Goal: Information Seeking & Learning: Learn about a topic

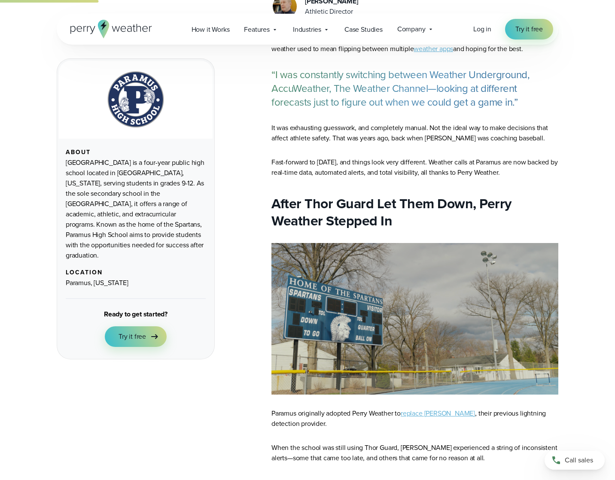
scroll to position [430, 0]
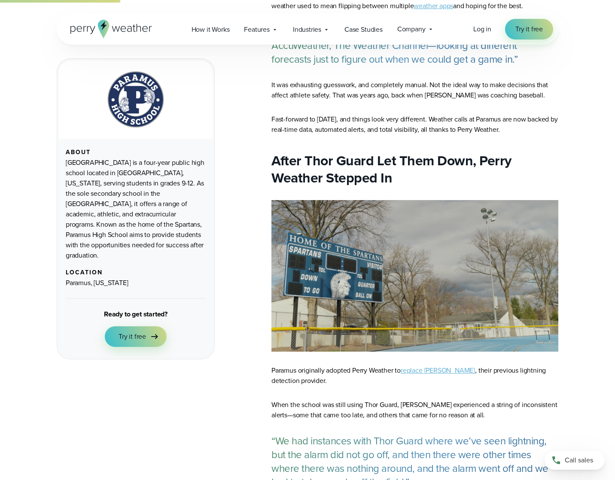
click at [428, 370] on link "replace [PERSON_NAME]" at bounding box center [438, 371] width 74 height 10
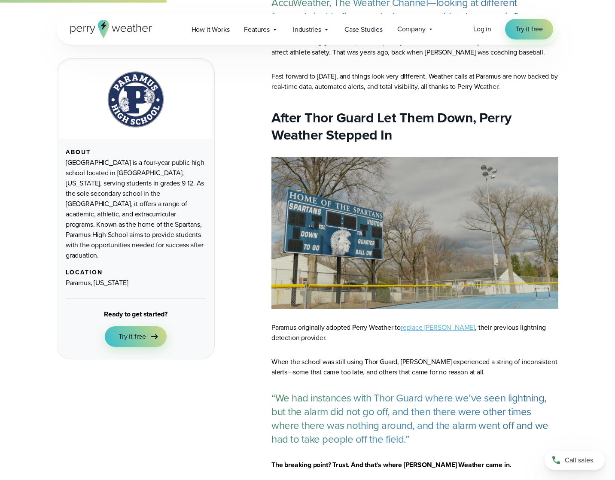
scroll to position [559, 0]
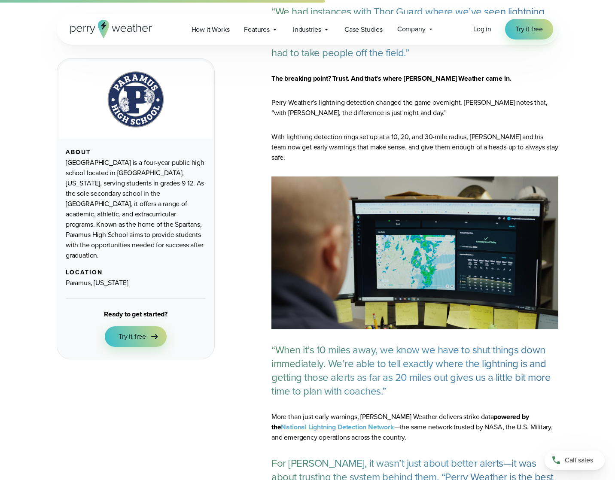
scroll to position [903, 0]
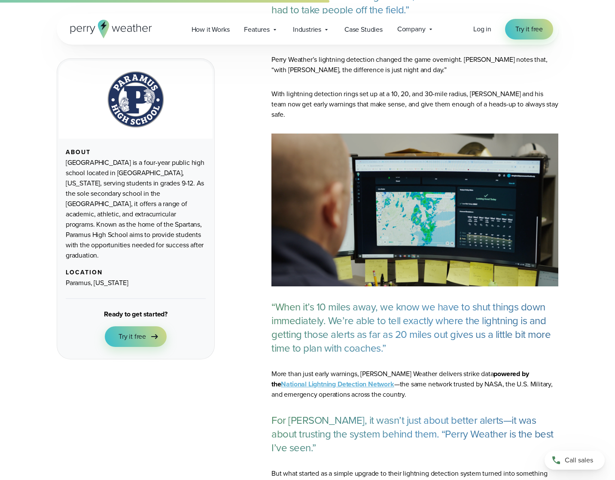
click at [452, 223] on img at bounding box center [415, 210] width 287 height 153
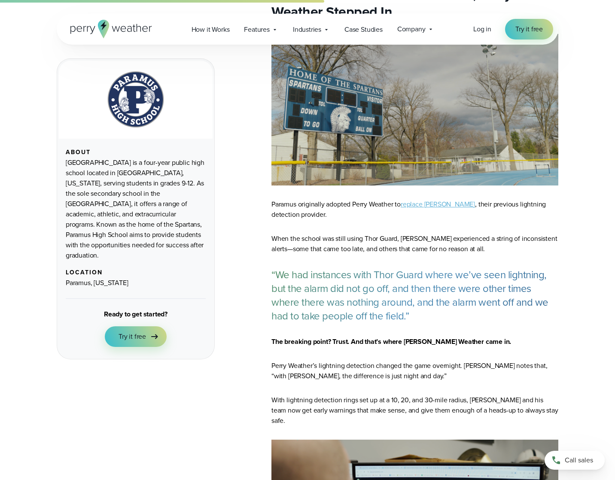
scroll to position [0, 0]
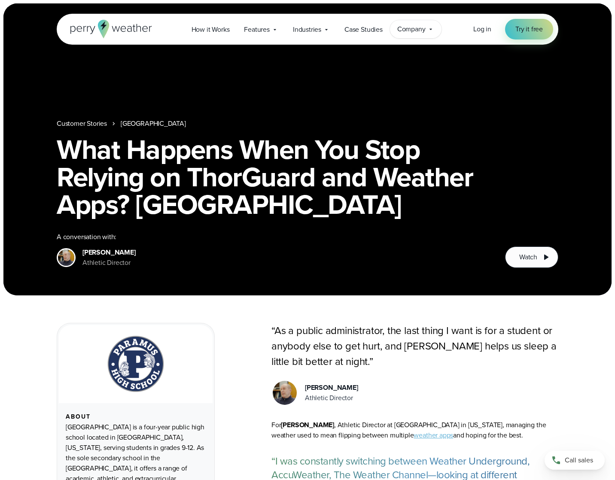
click at [413, 32] on span "Company" at bounding box center [412, 29] width 28 height 10
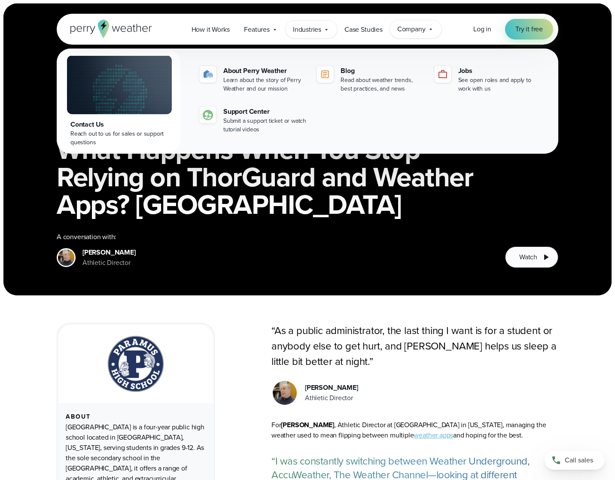
click at [315, 27] on span "Industries" at bounding box center [307, 29] width 28 height 10
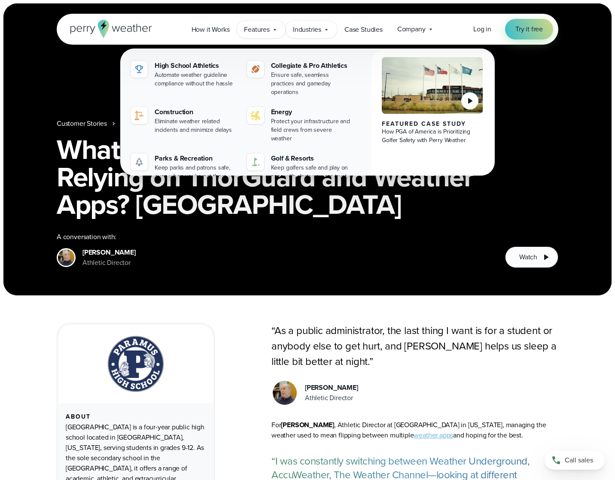
click at [254, 25] on span "Features" at bounding box center [257, 29] width 26 height 10
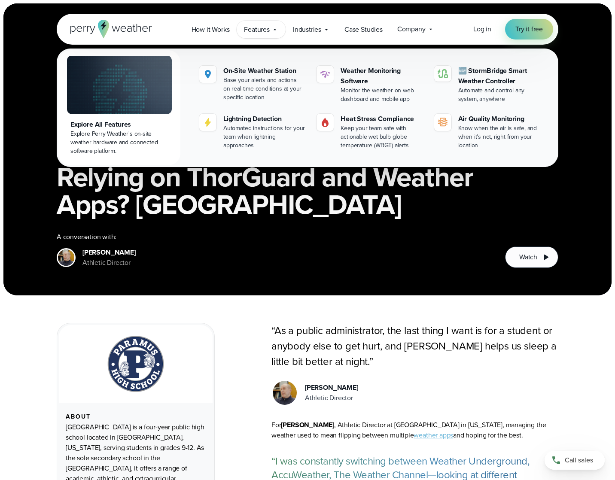
click at [152, 29] on div "Open Menu Log in Try it free How it Works" at bounding box center [308, 29] width 502 height 31
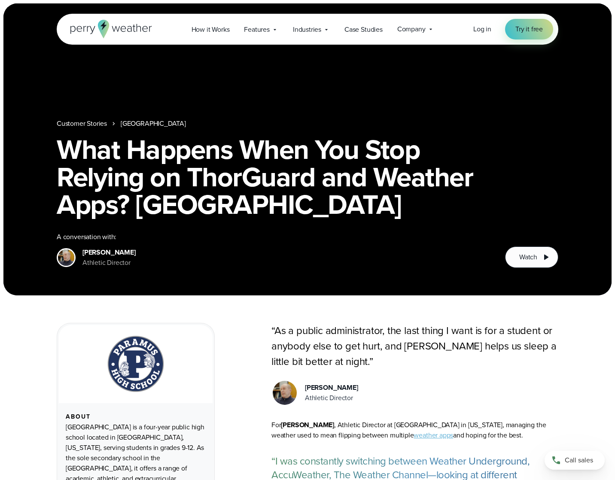
click at [91, 119] on link "Customer Stories" at bounding box center [82, 124] width 50 height 10
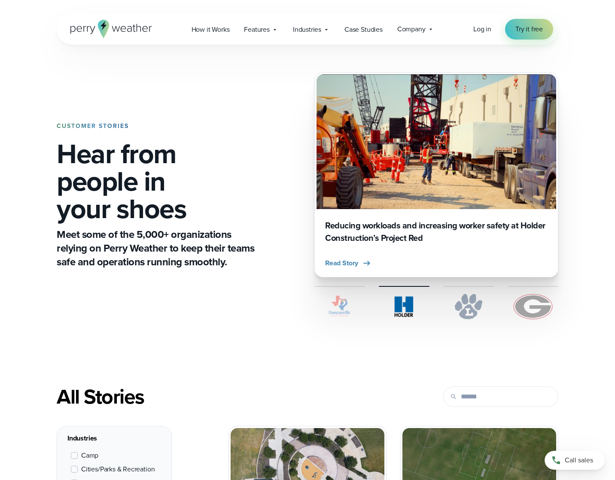
click at [217, 321] on div "CUSTOMER STORIES Hear from people in your shoes Meet some of the 5,000+ organiz…" at bounding box center [308, 196] width 502 height 303
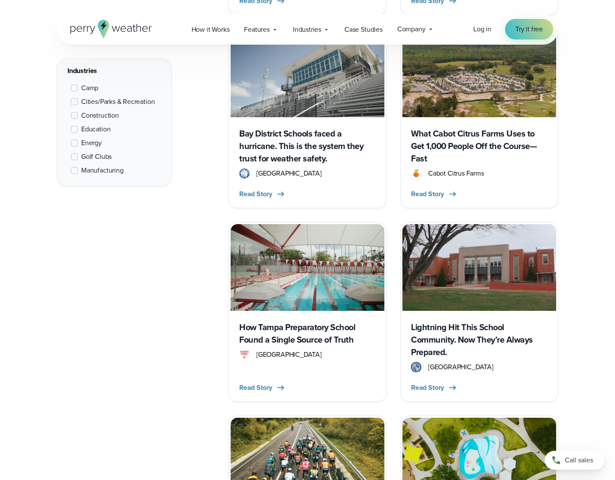
scroll to position [1160, 0]
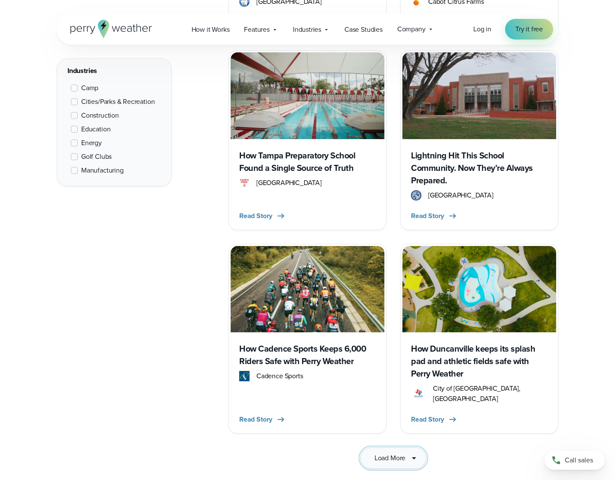
click at [389, 448] on button "Load More" at bounding box center [394, 458] width 66 height 21
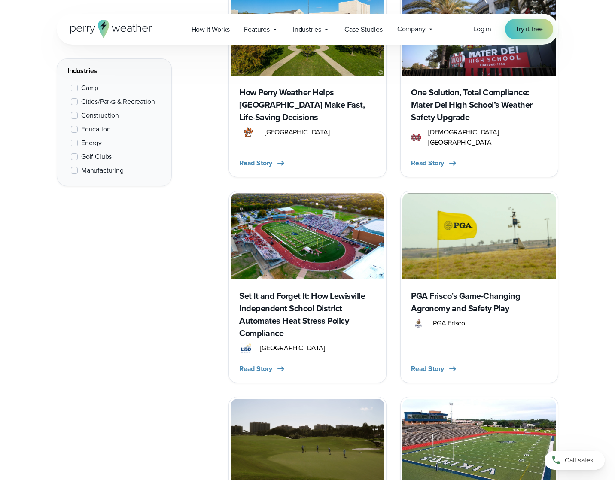
scroll to position [2364, 0]
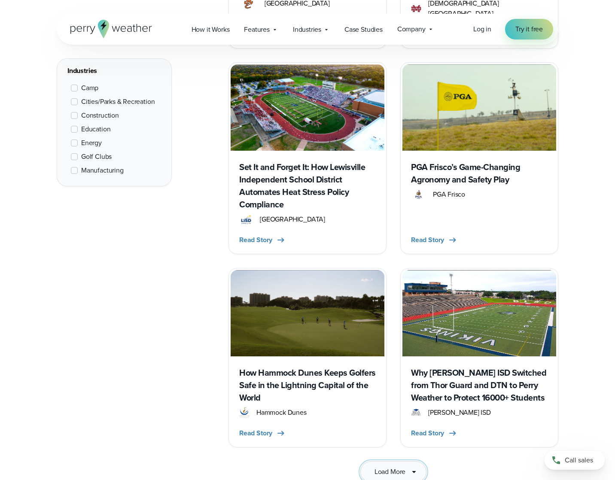
click at [372, 462] on button "Load More" at bounding box center [394, 472] width 66 height 21
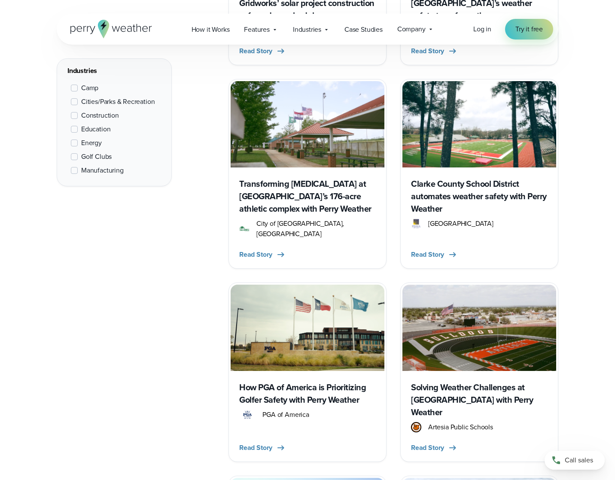
scroll to position [3524, 0]
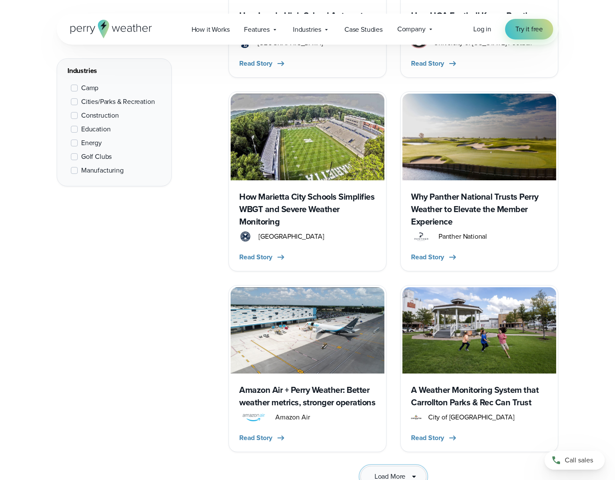
scroll to position [4986, 0]
